Goal: Entertainment & Leisure: Consume media (video, audio)

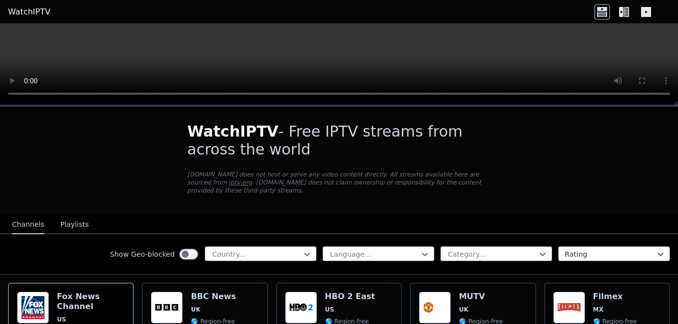
scroll to position [100, 0]
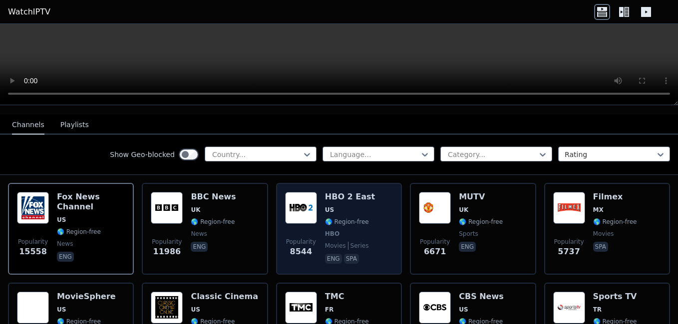
click at [329, 192] on h6 "HBO 2 East" at bounding box center [350, 197] width 50 height 10
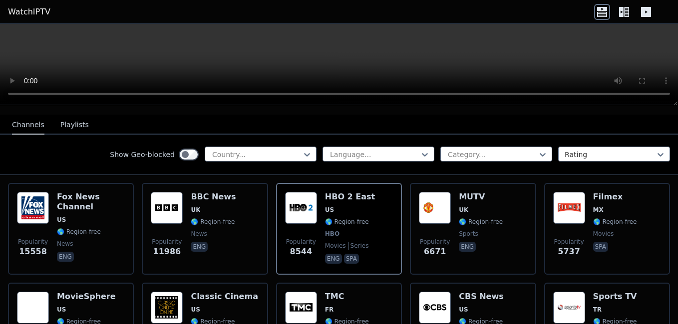
click at [65, 116] on button "Playlists" at bounding box center [74, 125] width 28 height 19
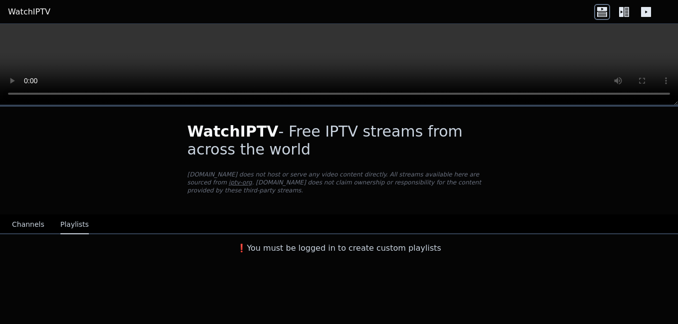
scroll to position [0, 0]
click at [33, 216] on button "Channels" at bounding box center [28, 225] width 32 height 19
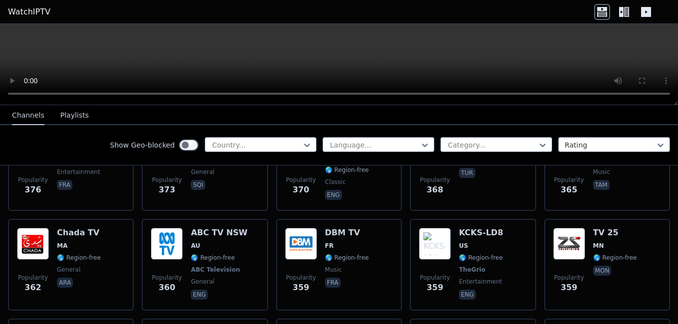
scroll to position [3917, 0]
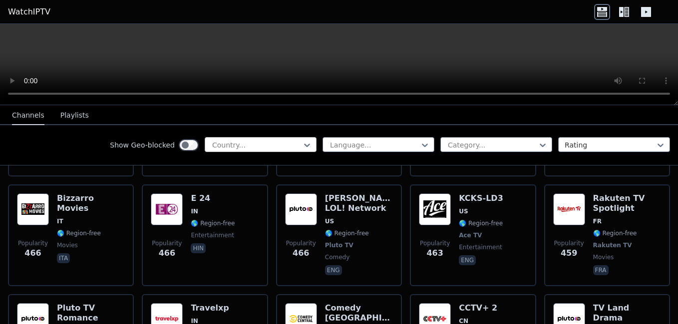
click at [302, 138] on div at bounding box center [307, 145] width 10 height 15
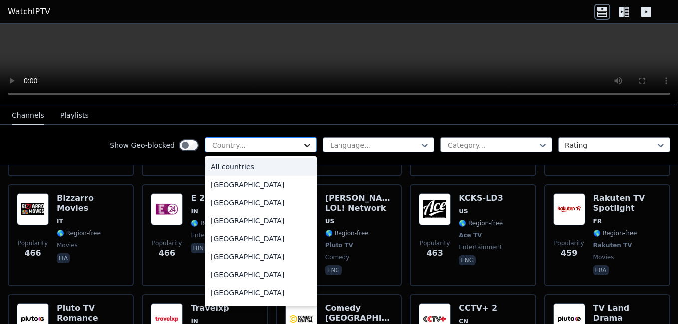
click at [302, 140] on icon at bounding box center [307, 145] width 10 height 10
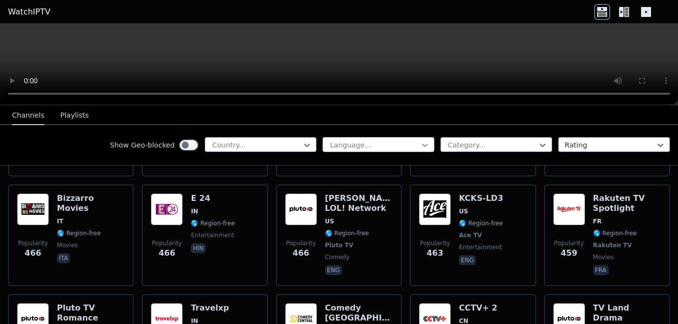
click at [420, 141] on icon at bounding box center [425, 145] width 10 height 10
click at [511, 142] on div at bounding box center [492, 145] width 91 height 10
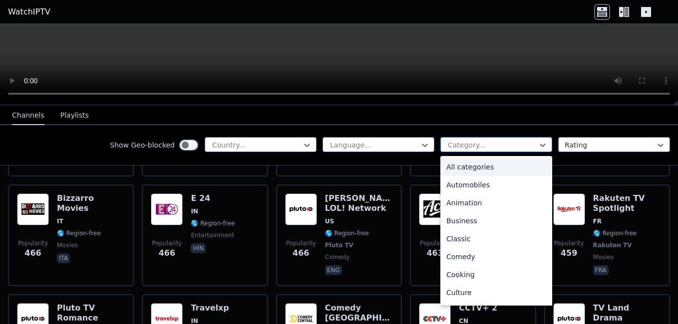
click at [511, 142] on div at bounding box center [492, 145] width 91 height 10
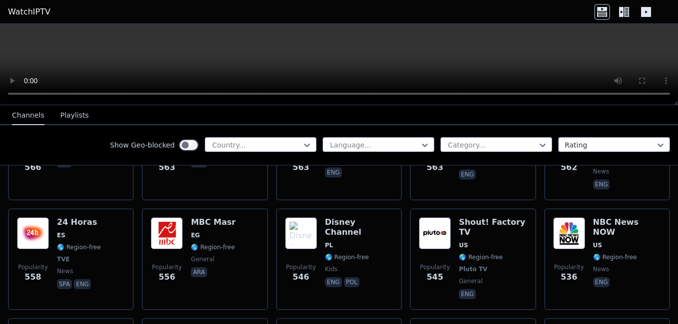
scroll to position [3019, 0]
